Goal: Check status: Check status

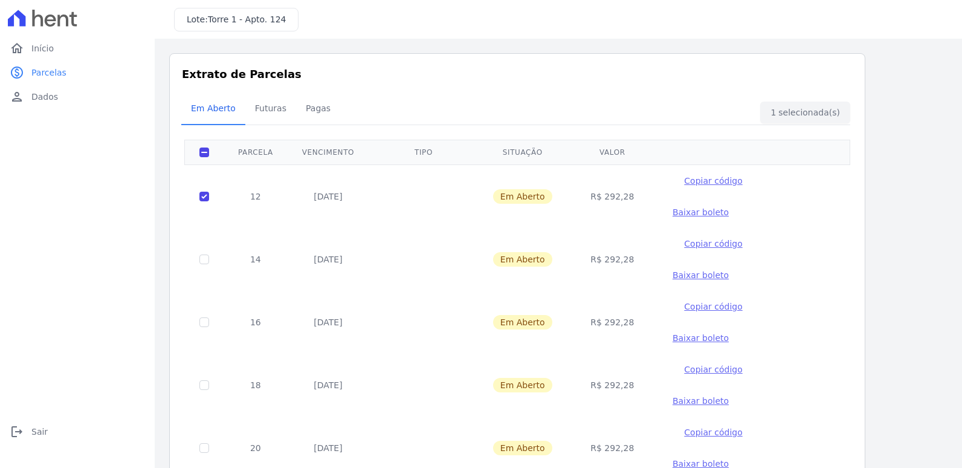
click at [729, 207] on span "Baixar boleto" at bounding box center [700, 212] width 56 height 10
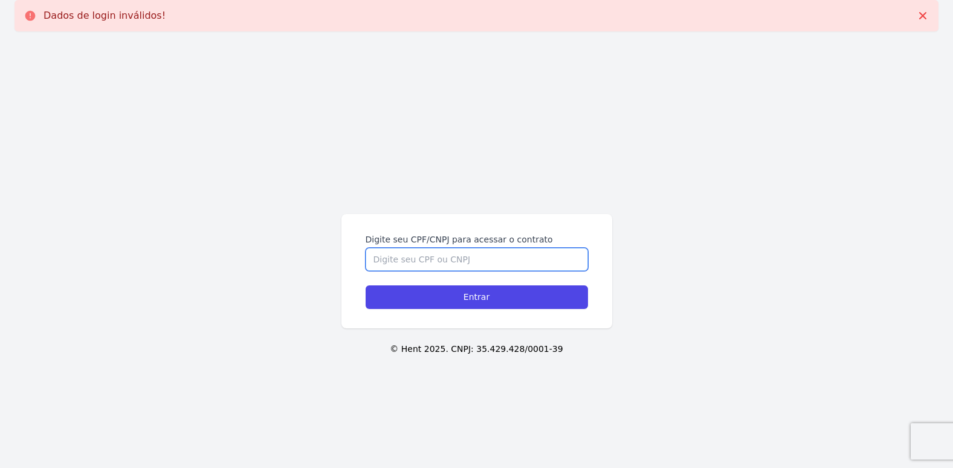
click at [395, 259] on input "Digite seu CPF/CNPJ para acessar o contrato" at bounding box center [477, 259] width 222 height 23
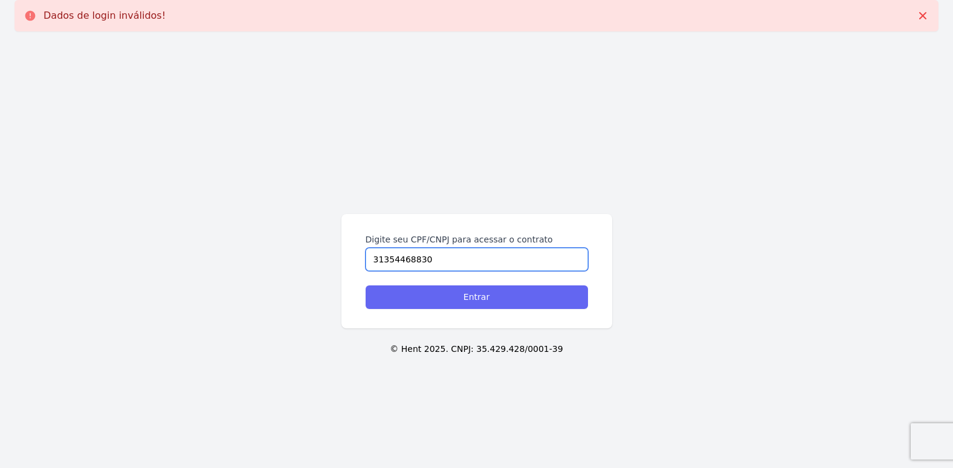
type input "31354468830"
click at [459, 292] on input "Entrar" at bounding box center [477, 297] width 222 height 24
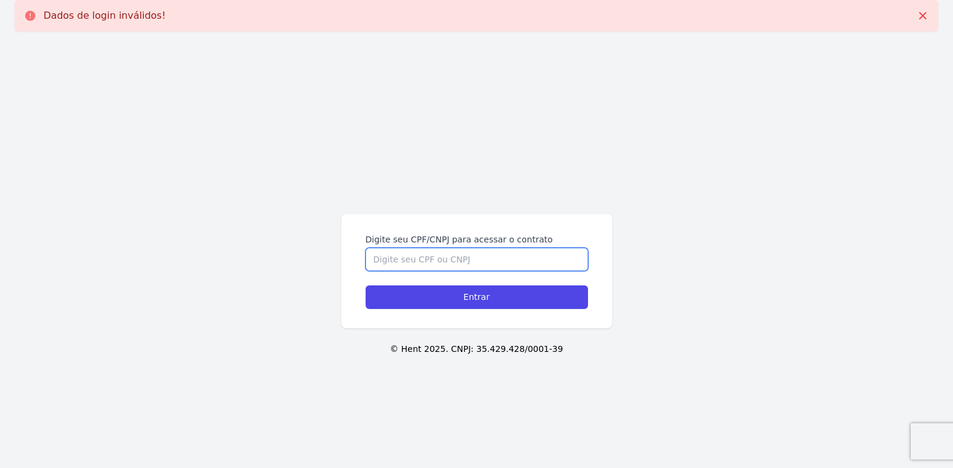
click at [438, 248] on input "Digite seu CPF/CNPJ para acessar o contrato" at bounding box center [477, 259] width 222 height 23
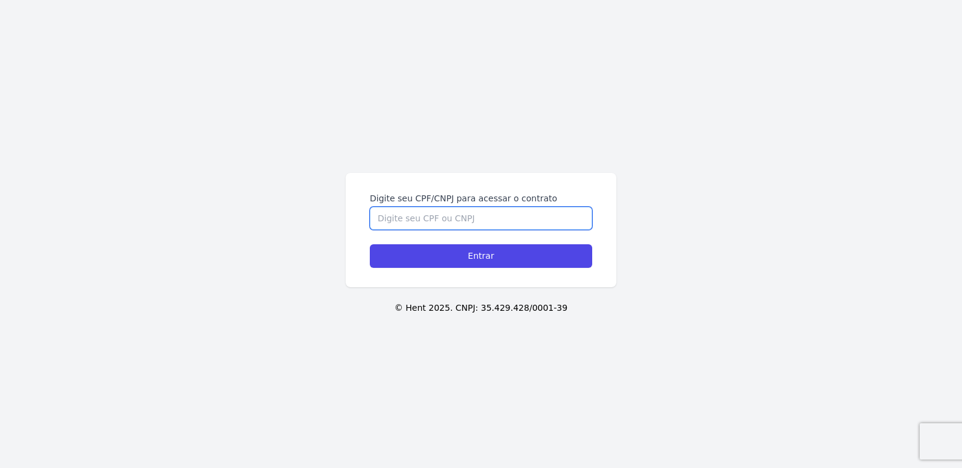
click at [392, 217] on input "Digite seu CPF/CNPJ para acessar o contrato" at bounding box center [481, 218] width 222 height 23
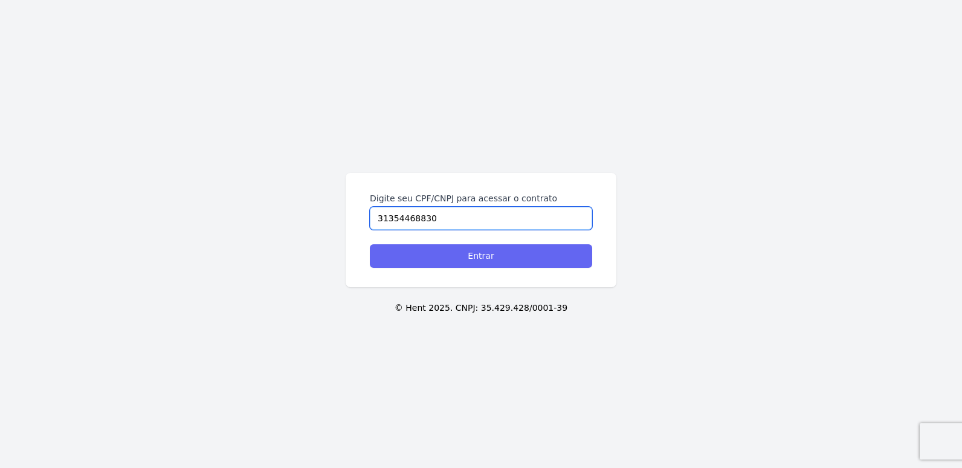
type input "31354468830"
click at [462, 253] on input "Entrar" at bounding box center [481, 256] width 222 height 24
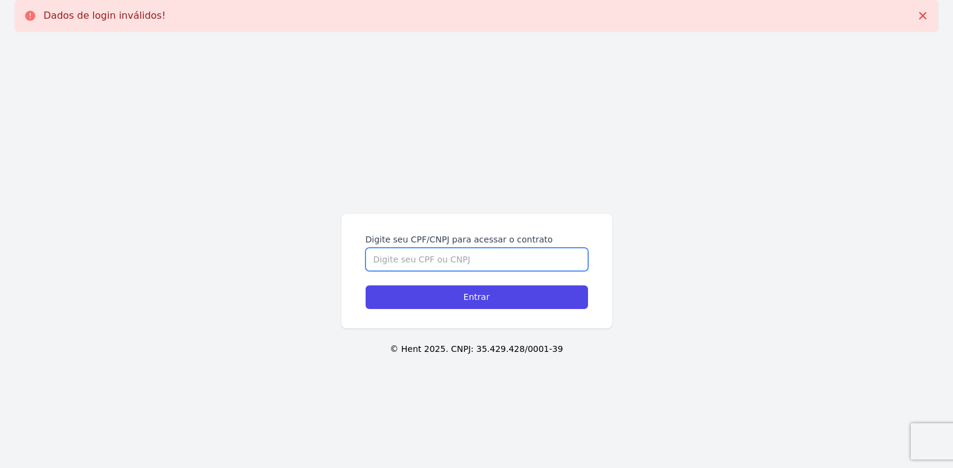
click at [385, 256] on input "Digite seu CPF/CNPJ para acessar o contrato" at bounding box center [477, 259] width 222 height 23
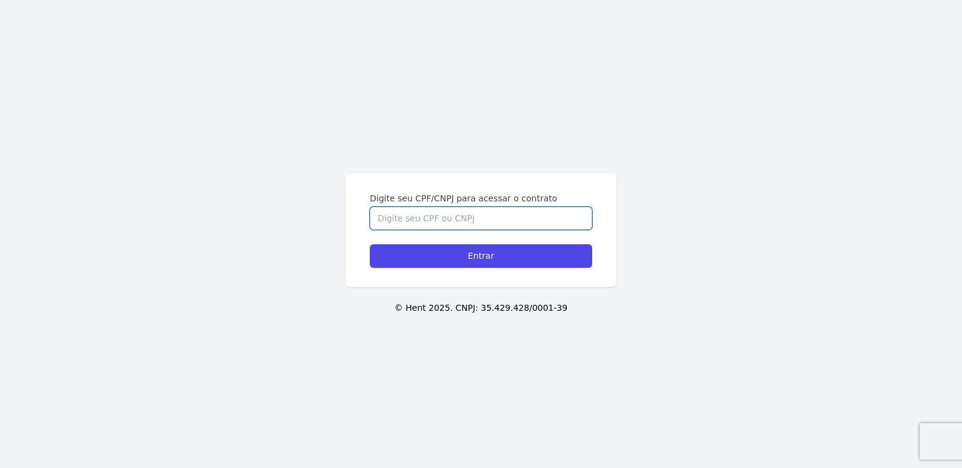
click at [391, 218] on input "Digite seu CPF/CNPJ para acessar o contrato" at bounding box center [481, 218] width 222 height 23
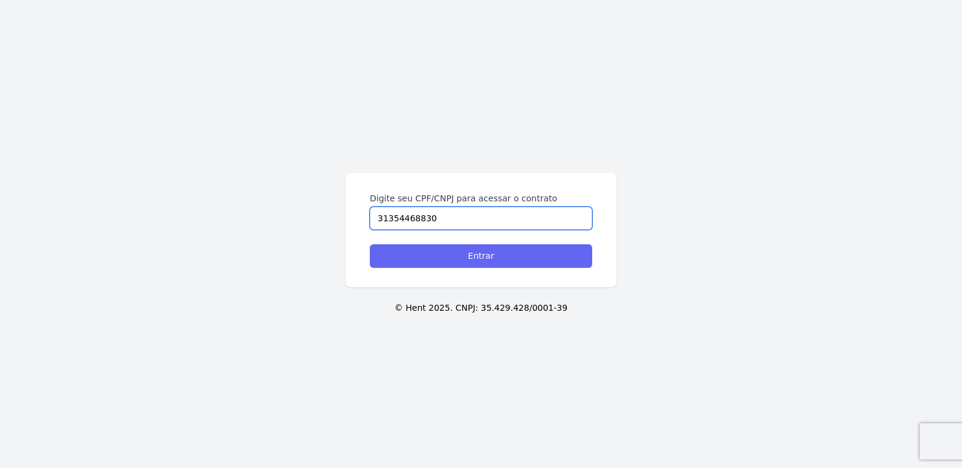
type input "31354468830"
click at [480, 256] on input "Entrar" at bounding box center [481, 256] width 222 height 24
